Goal: Find specific page/section: Find specific page/section

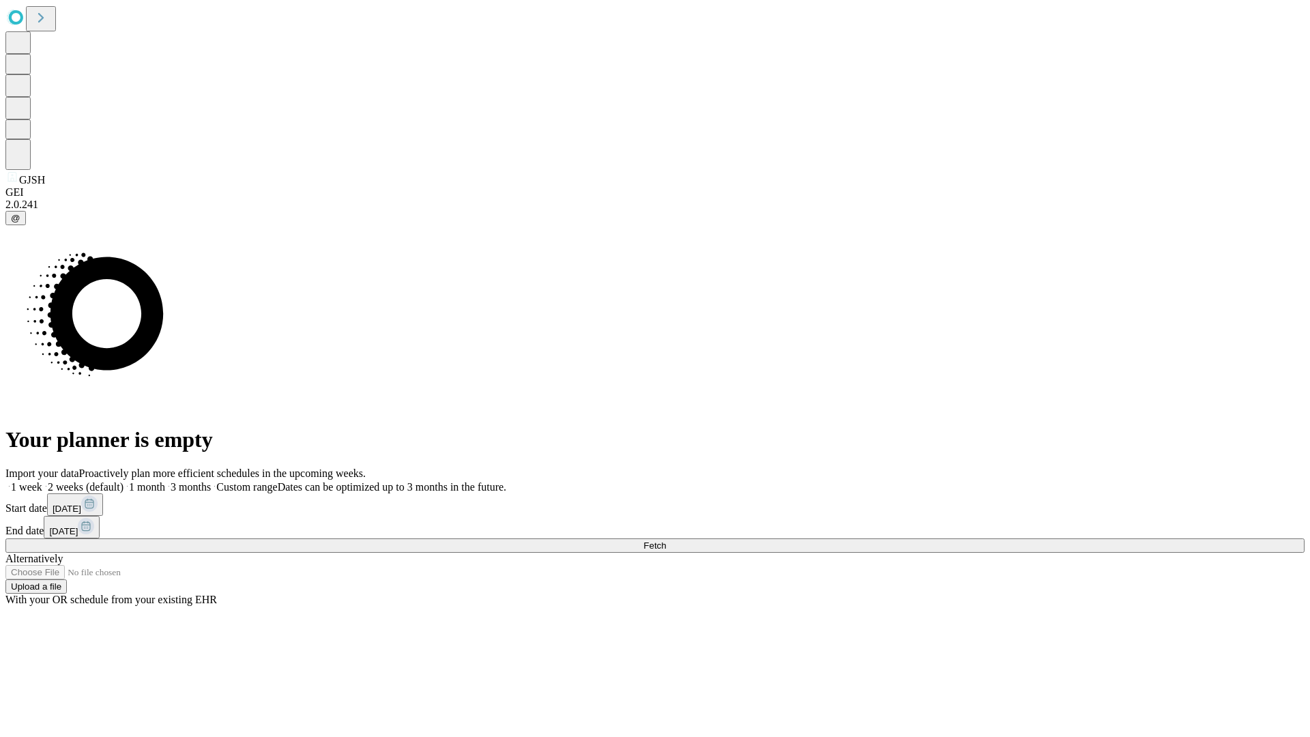
click at [666, 541] on span "Fetch" at bounding box center [655, 546] width 23 height 10
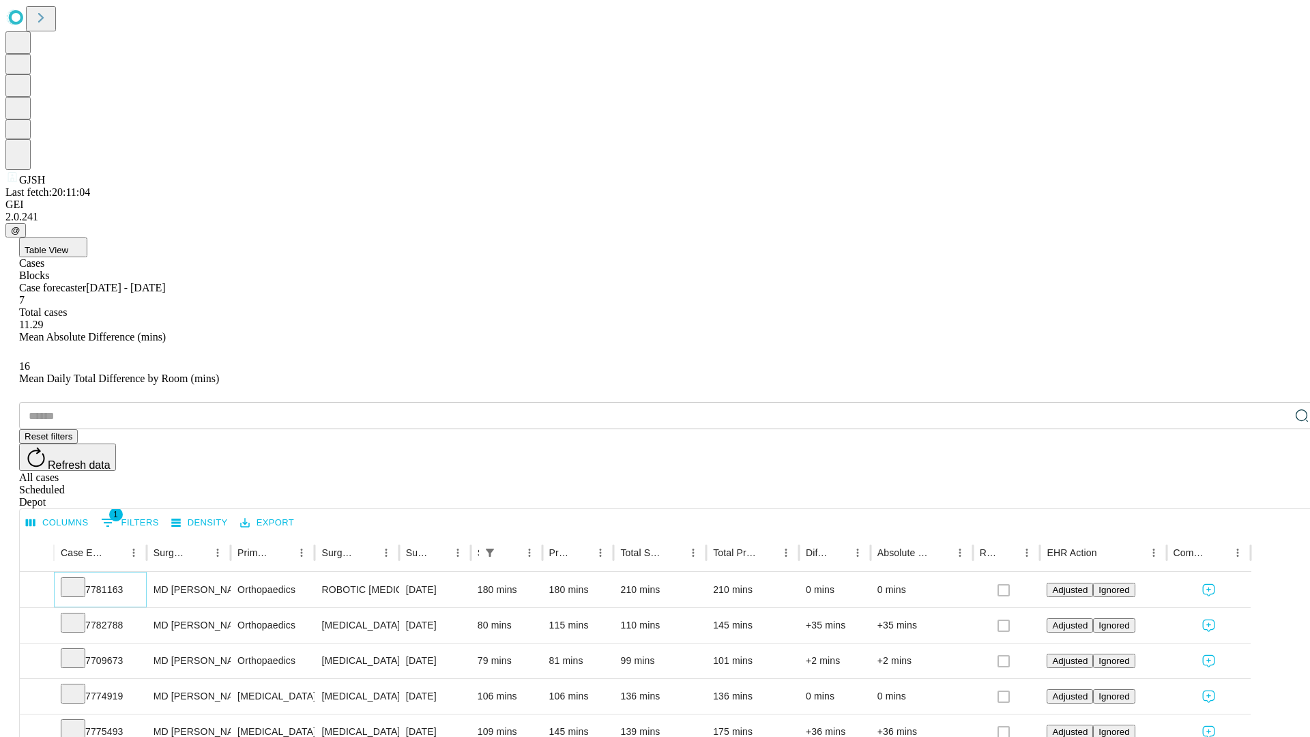
click at [80, 579] on icon at bounding box center [73, 586] width 14 height 14
